Goal: Navigation & Orientation: Find specific page/section

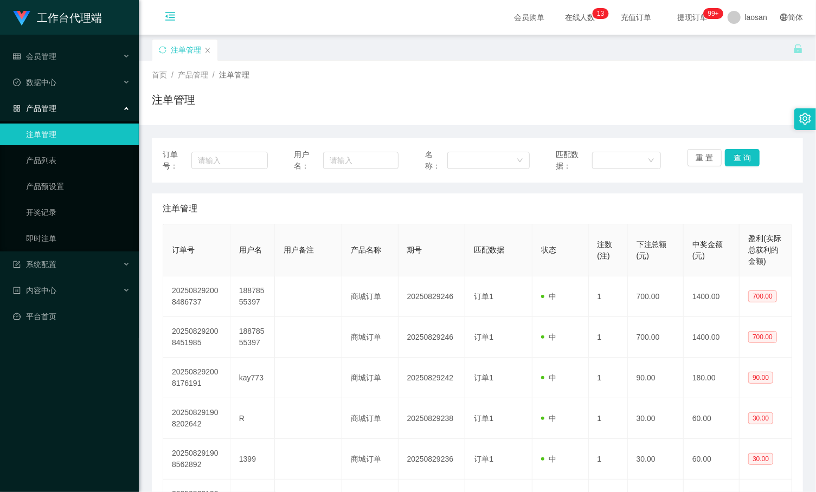
click at [175, 16] on icon "图标: menu-fold" at bounding box center [170, 16] width 11 height 11
